Goal: Task Accomplishment & Management: Use online tool/utility

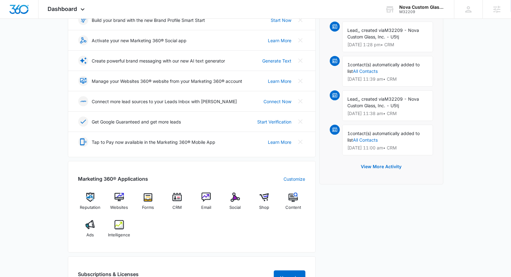
scroll to position [101, 0]
click at [236, 204] on span "Social" at bounding box center [235, 207] width 11 height 6
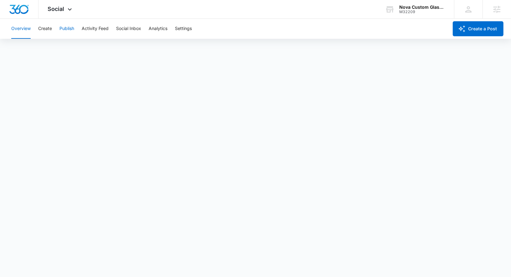
click at [64, 33] on button "Publish" at bounding box center [66, 29] width 15 height 20
click at [53, 30] on div "Overview Create Publish Activity Feed Social Inbox Analytics Settings" at bounding box center [228, 29] width 441 height 20
click at [47, 30] on button "Create" at bounding box center [45, 29] width 14 height 20
click at [70, 49] on button "Approvals" at bounding box center [61, 48] width 21 height 18
click at [39, 51] on button "Content Library" at bounding box center [27, 48] width 32 height 18
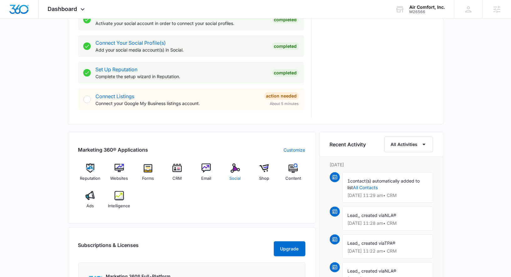
scroll to position [276, 0]
click at [234, 175] on span "Social" at bounding box center [235, 178] width 11 height 6
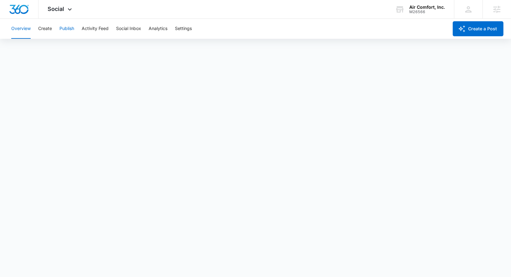
click at [66, 27] on button "Publish" at bounding box center [66, 29] width 15 height 20
click at [48, 27] on button "Create" at bounding box center [45, 29] width 14 height 20
click at [64, 48] on button "Approvals" at bounding box center [61, 48] width 21 height 18
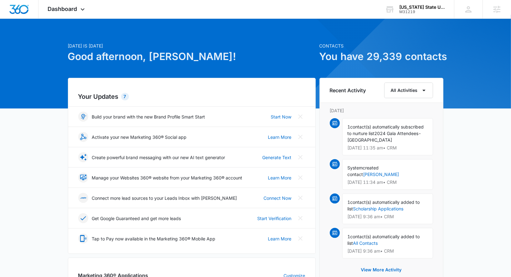
scroll to position [82, 0]
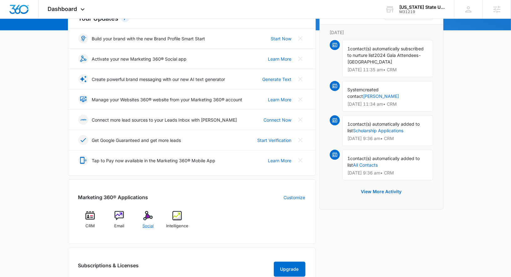
click at [152, 220] on div "Social" at bounding box center [148, 222] width 24 height 23
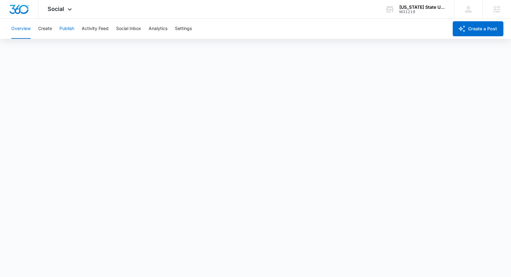
click at [66, 30] on button "Publish" at bounding box center [66, 29] width 15 height 20
click at [44, 30] on button "Create" at bounding box center [45, 29] width 14 height 20
click at [60, 48] on button "Approvals" at bounding box center [61, 48] width 21 height 18
click at [64, 32] on button "Publish" at bounding box center [66, 29] width 15 height 20
click at [48, 27] on button "Create" at bounding box center [45, 29] width 14 height 20
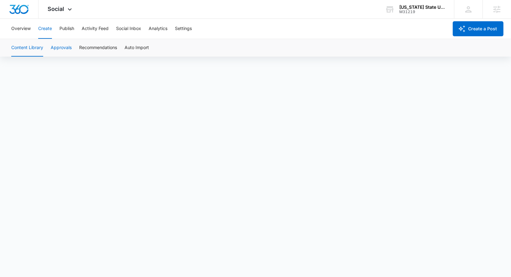
click at [57, 48] on button "Approvals" at bounding box center [61, 48] width 21 height 18
